Goal: Book appointment/travel/reservation

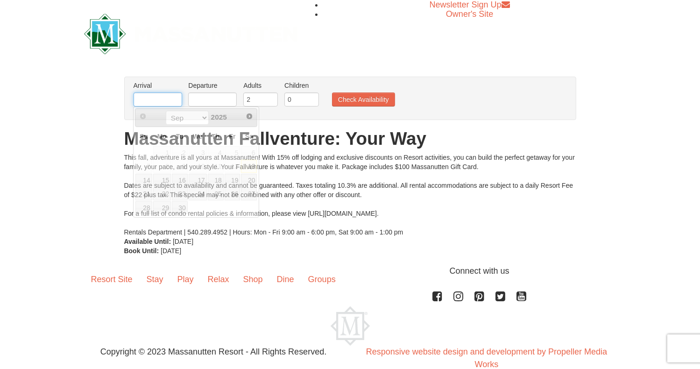
click at [147, 98] on input "text" at bounding box center [158, 100] width 49 height 14
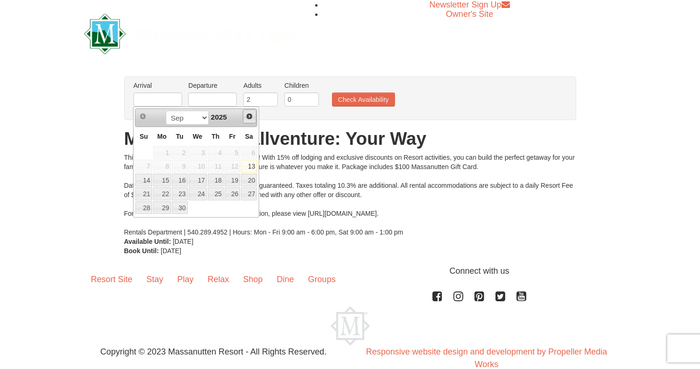
click at [250, 114] on span "Next" at bounding box center [249, 116] width 7 height 7
click at [232, 180] on link "17" at bounding box center [233, 180] width 16 height 13
type input "[DATE]"
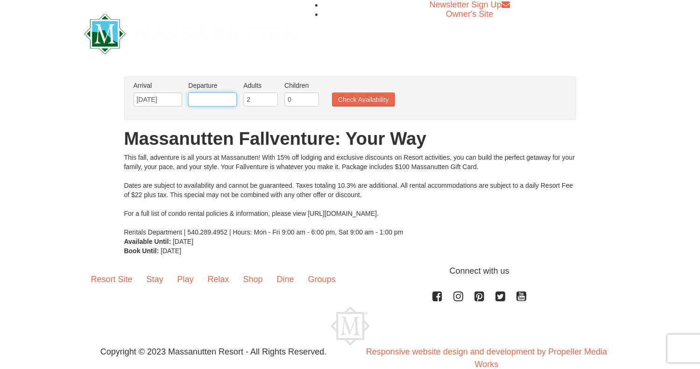
click at [215, 101] on input "text" at bounding box center [212, 100] width 49 height 14
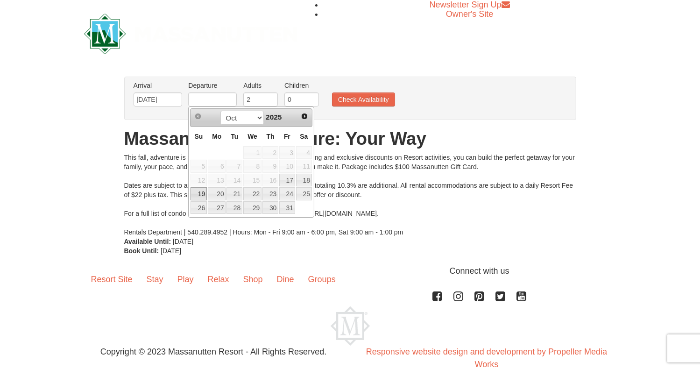
click at [198, 197] on link "19" at bounding box center [199, 193] width 16 height 13
type input "[DATE]"
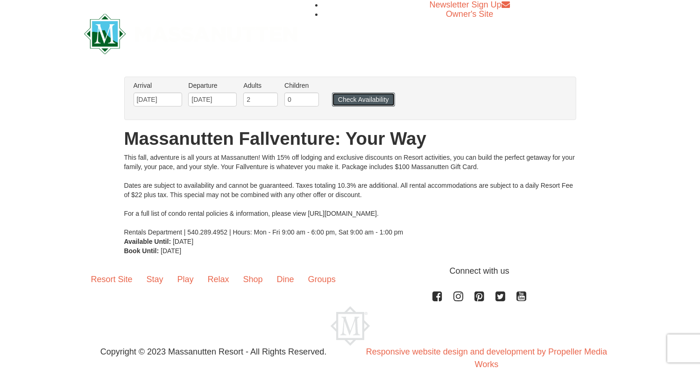
click at [362, 101] on button "Check Availability" at bounding box center [363, 100] width 63 height 14
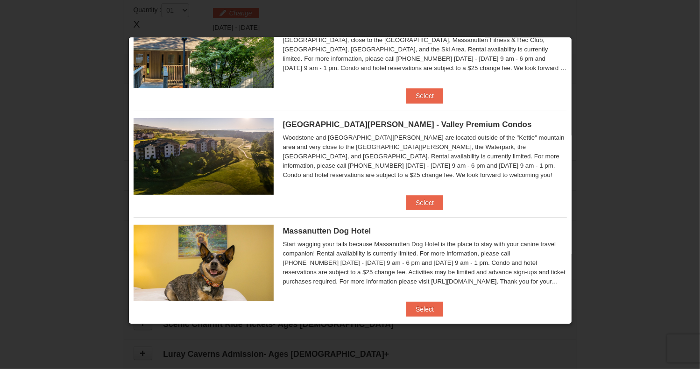
scroll to position [370, 0]
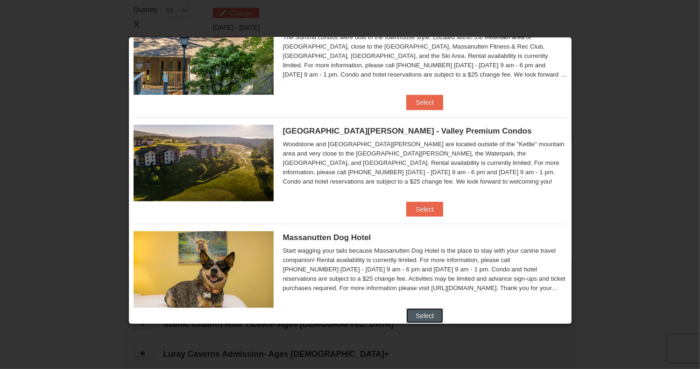
click at [421, 314] on button "Select" at bounding box center [425, 315] width 37 height 15
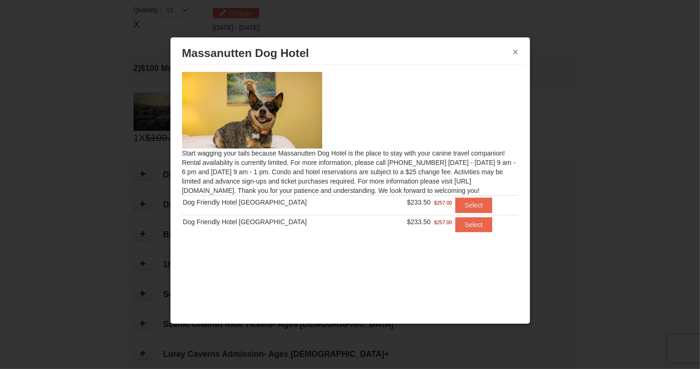
click at [514, 50] on button "×" at bounding box center [516, 51] width 6 height 9
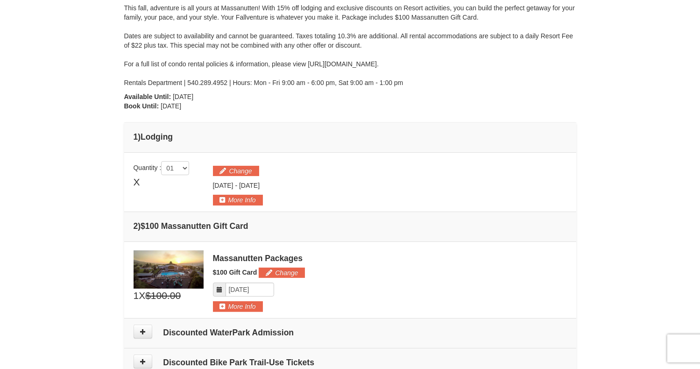
scroll to position [0, 0]
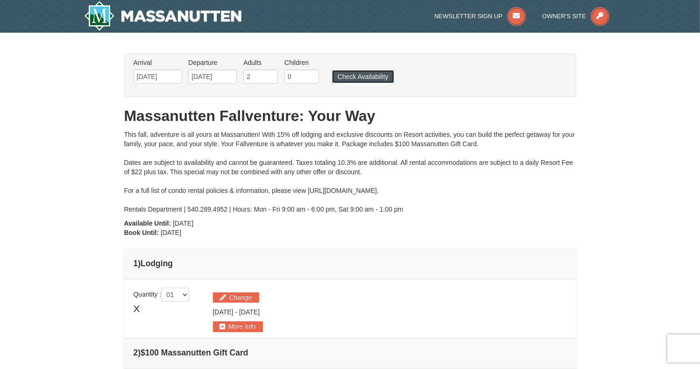
click at [359, 73] on button "Check Availability" at bounding box center [363, 76] width 62 height 13
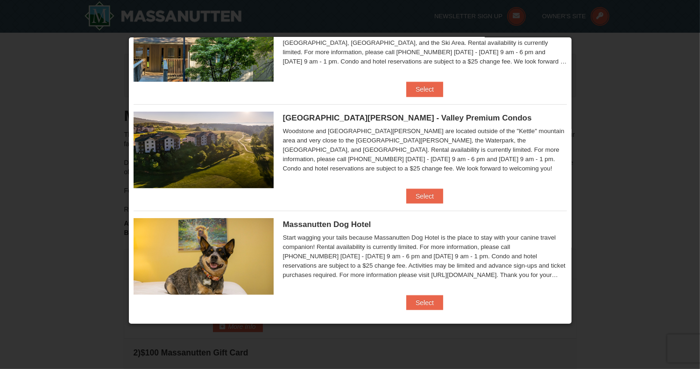
scroll to position [390, 0]
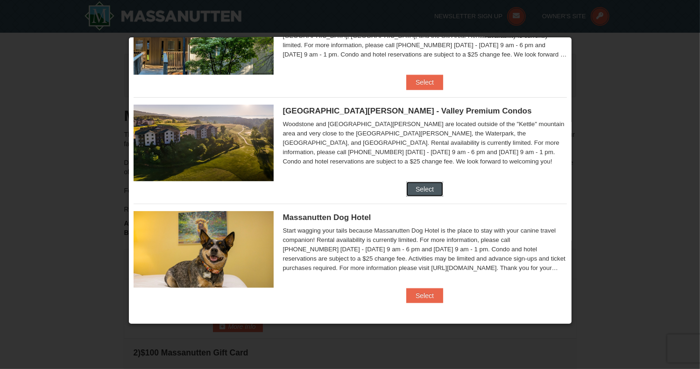
click at [426, 189] on button "Select" at bounding box center [425, 189] width 37 height 15
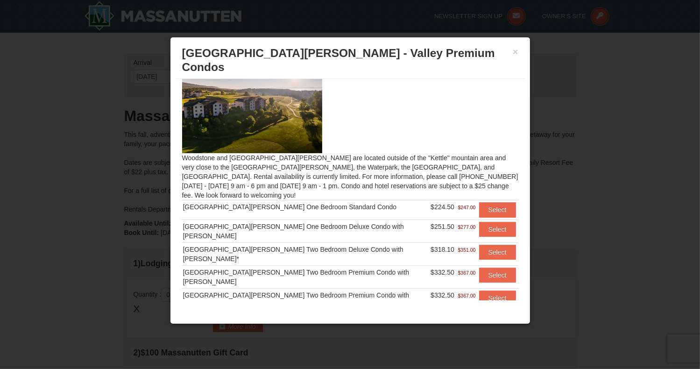
scroll to position [0, 0]
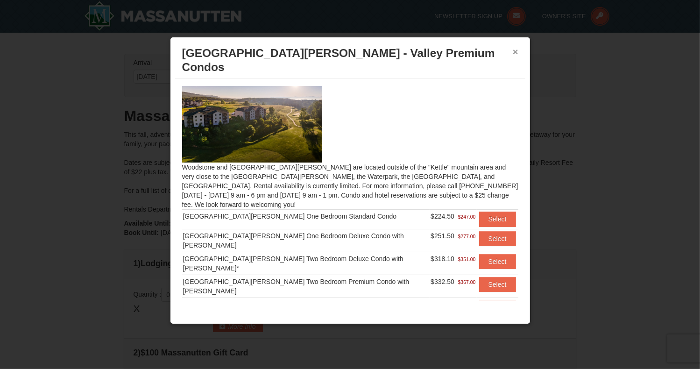
click at [515, 56] on button "×" at bounding box center [516, 51] width 6 height 9
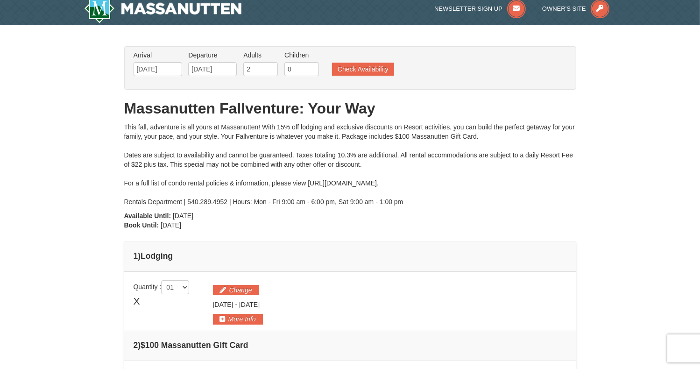
scroll to position [3, 0]
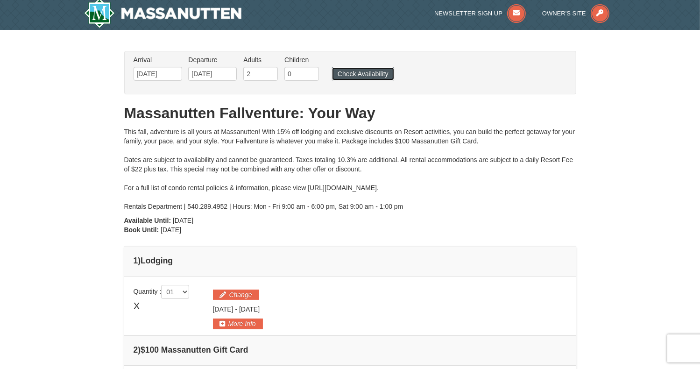
click at [366, 70] on button "Check Availability" at bounding box center [363, 73] width 62 height 13
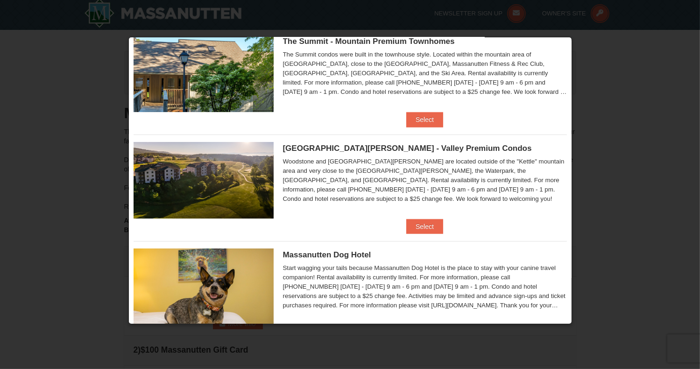
scroll to position [264, 0]
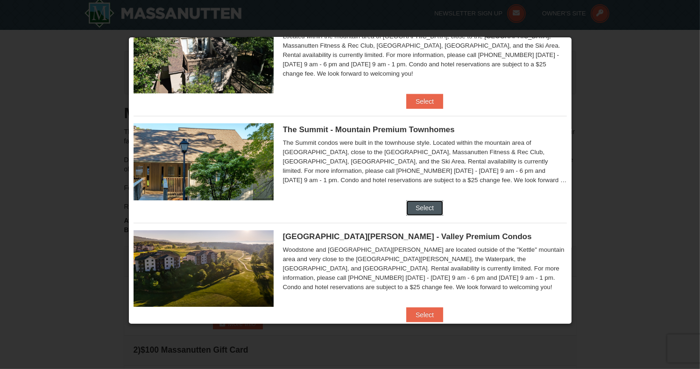
click at [419, 206] on button "Select" at bounding box center [425, 207] width 37 height 15
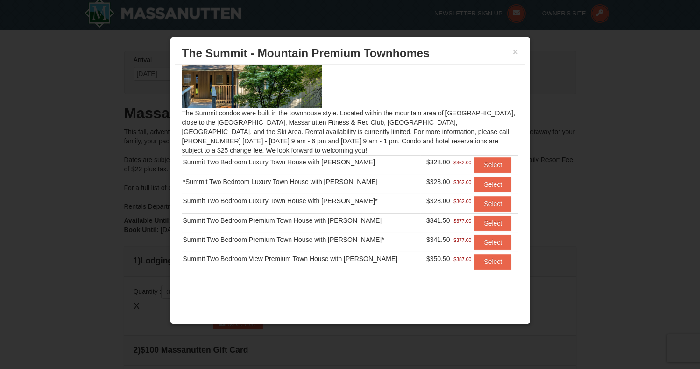
scroll to position [0, 0]
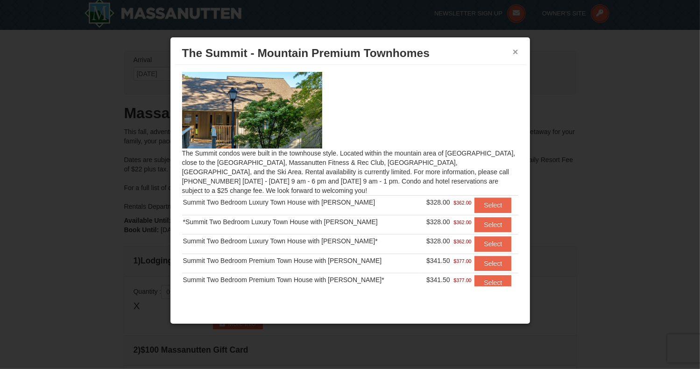
click at [515, 55] on button "×" at bounding box center [516, 51] width 6 height 9
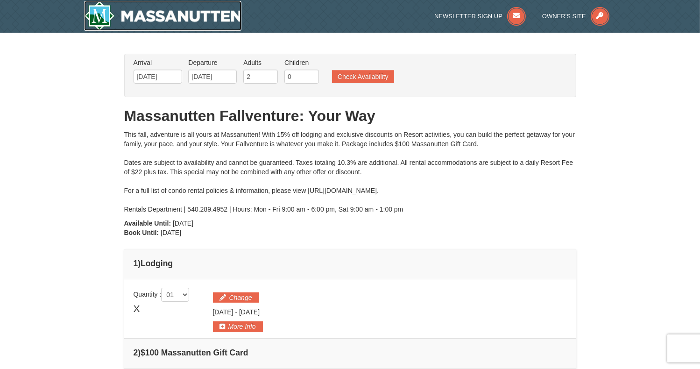
click at [180, 10] on img at bounding box center [163, 16] width 158 height 30
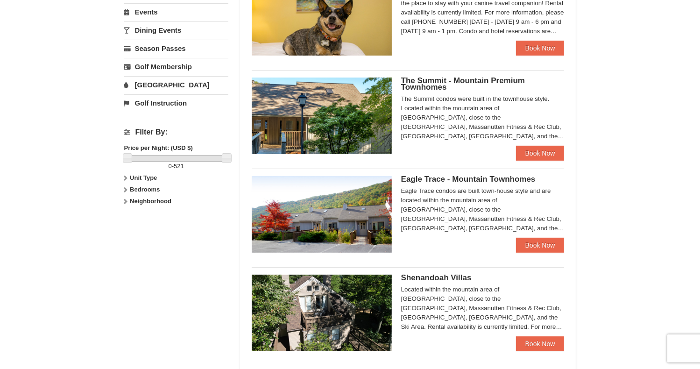
scroll to position [318, 0]
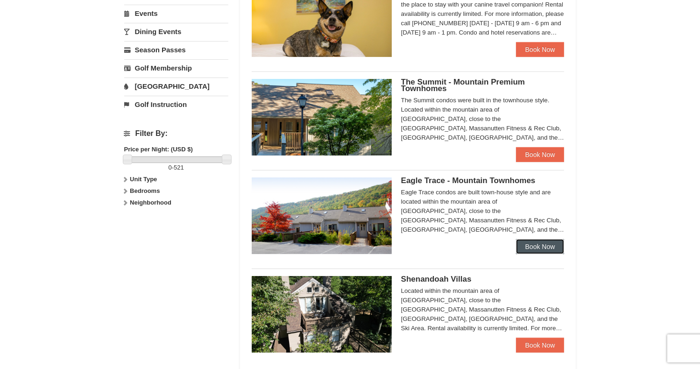
click at [538, 247] on link "Book Now" at bounding box center [540, 246] width 49 height 15
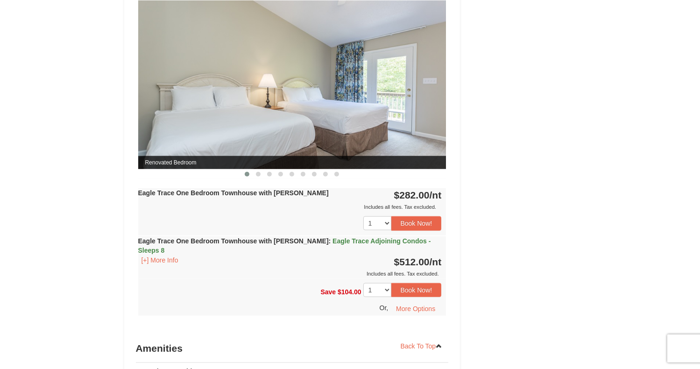
scroll to position [787, 0]
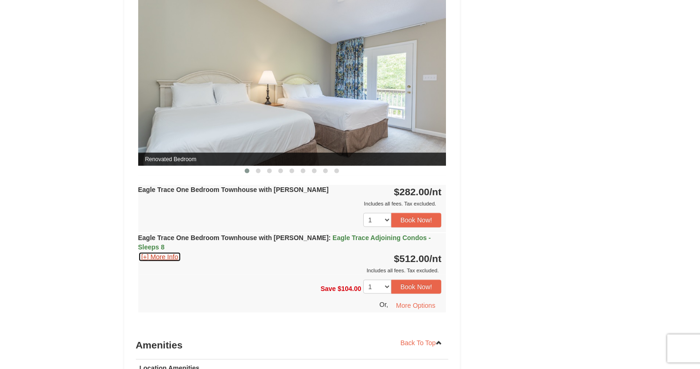
click at [157, 252] on button "[+] More Info" at bounding box center [159, 257] width 43 height 10
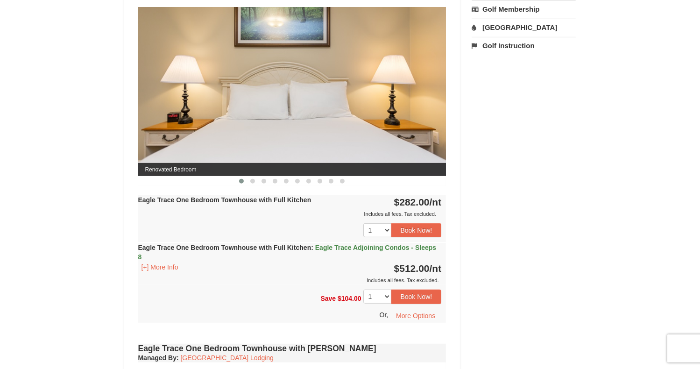
scroll to position [0, 0]
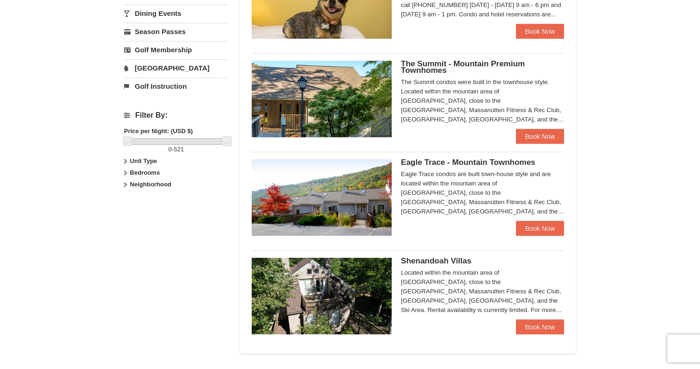
scroll to position [318, 0]
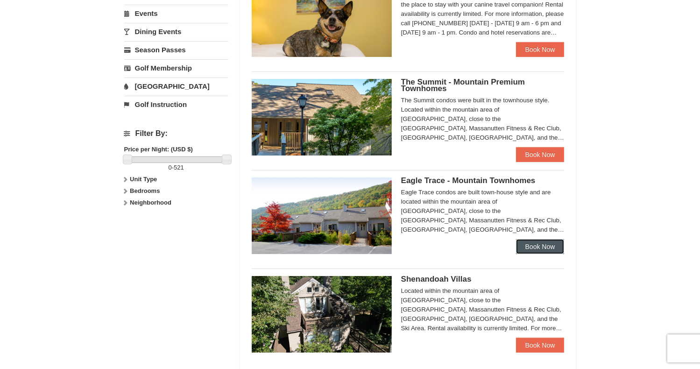
click at [549, 245] on link "Book Now" at bounding box center [540, 246] width 49 height 15
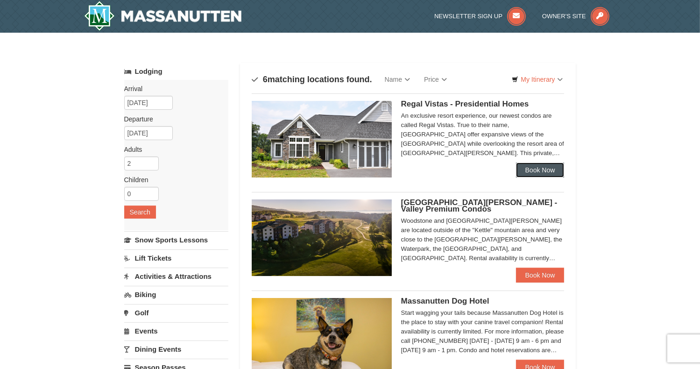
click at [532, 168] on link "Book Now" at bounding box center [540, 170] width 49 height 15
